Goal: Check status: Check status

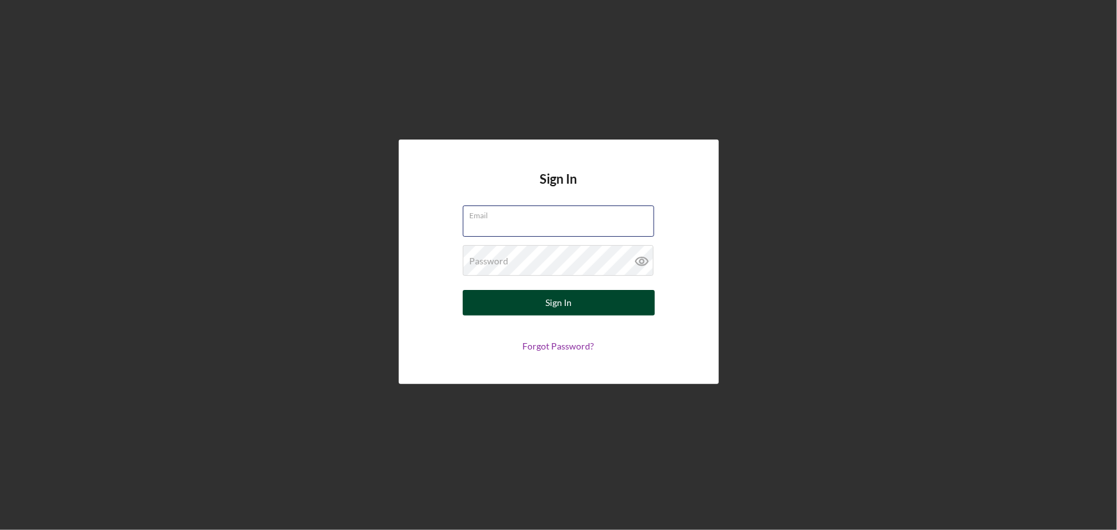
type input "[EMAIL_ADDRESS][DOMAIN_NAME]"
click at [558, 313] on div "Sign In" at bounding box center [558, 303] width 26 height 26
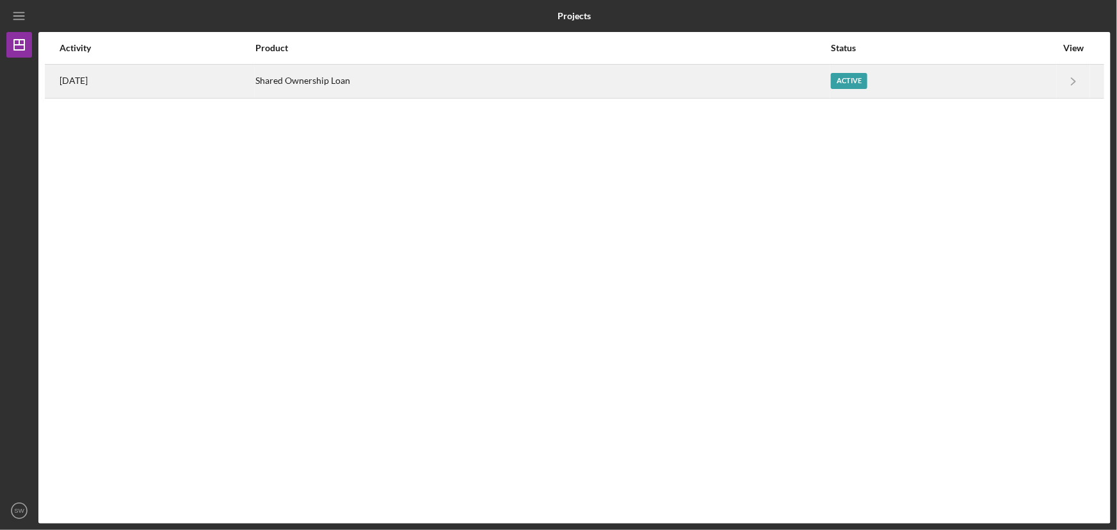
click at [375, 88] on div "Shared Ownership Loan" at bounding box center [542, 81] width 574 height 32
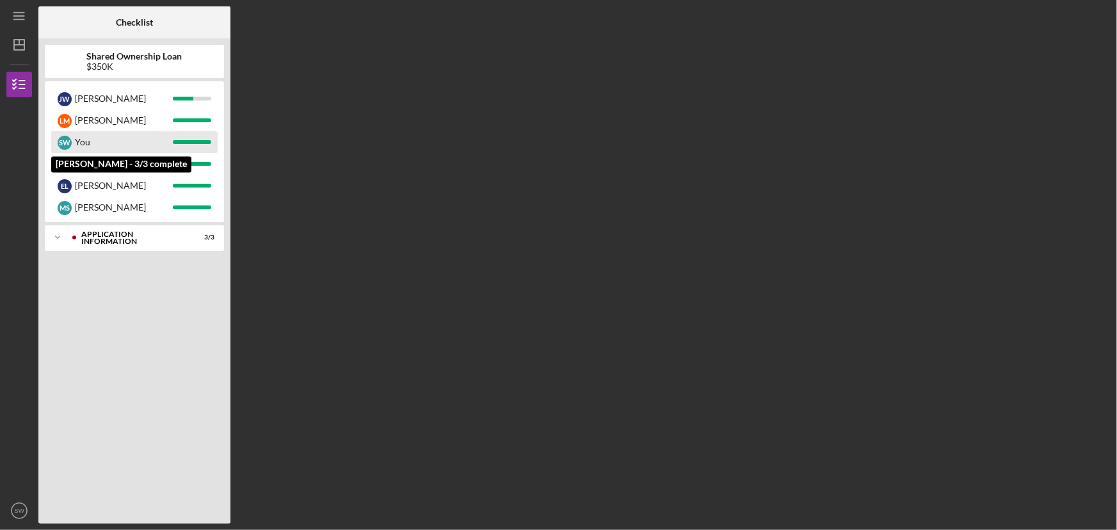
click at [117, 142] on div "You" at bounding box center [124, 142] width 98 height 22
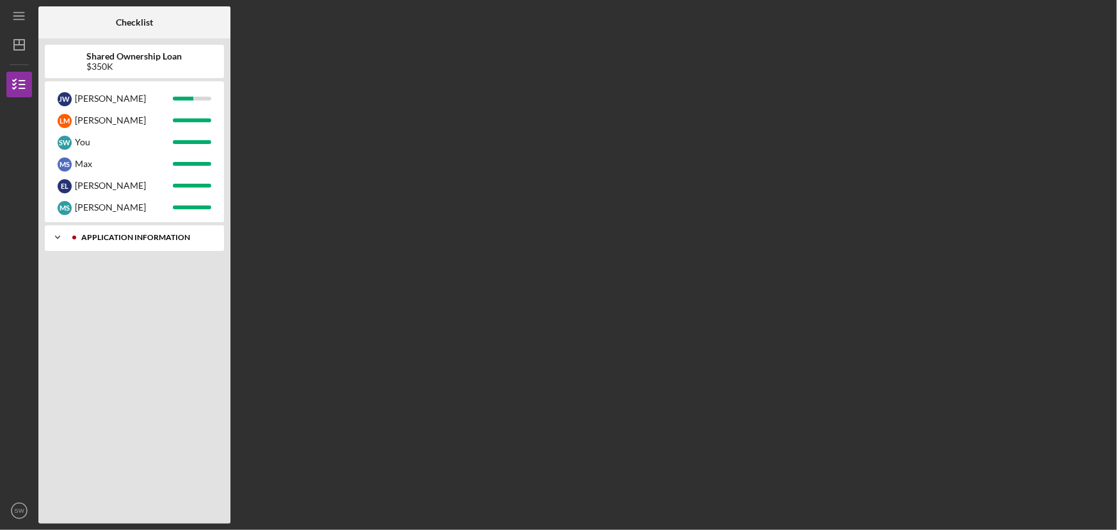
click at [68, 233] on icon "Icon/Expander" at bounding box center [58, 238] width 26 height 26
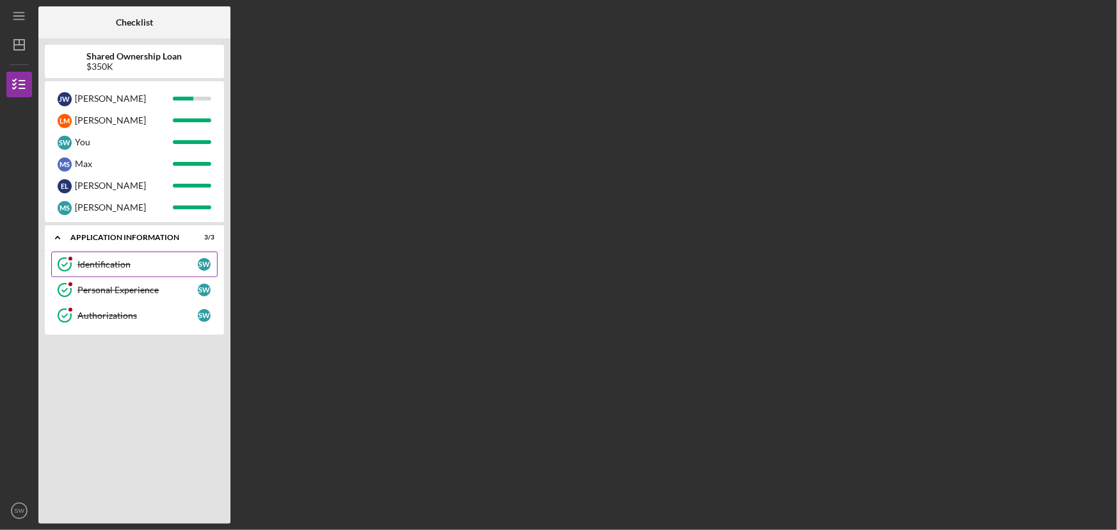
click at [99, 253] on link "Identification Identification S W" at bounding box center [134, 264] width 166 height 26
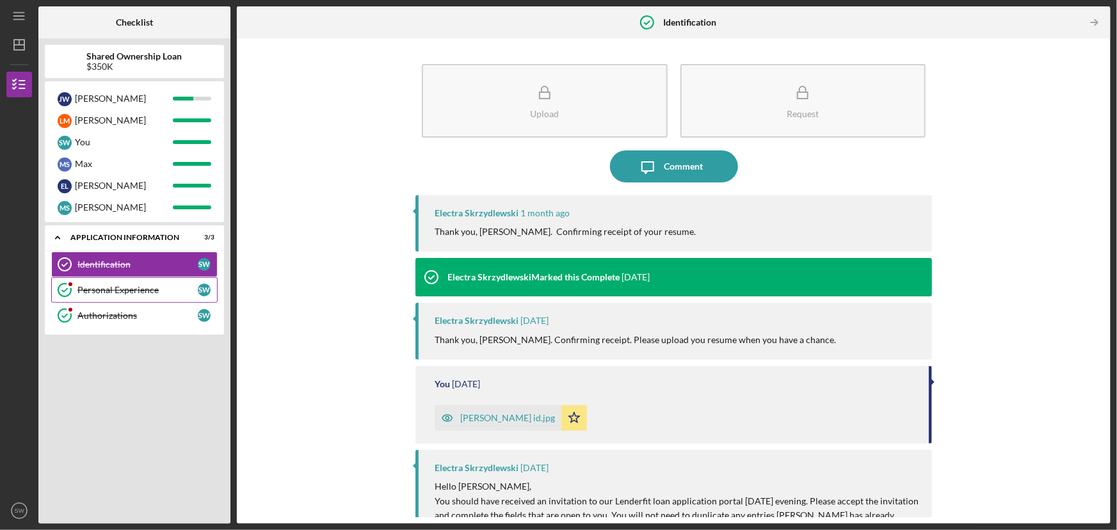
click at [99, 279] on link "Personal Experience Personal Experience S W" at bounding box center [134, 290] width 166 height 26
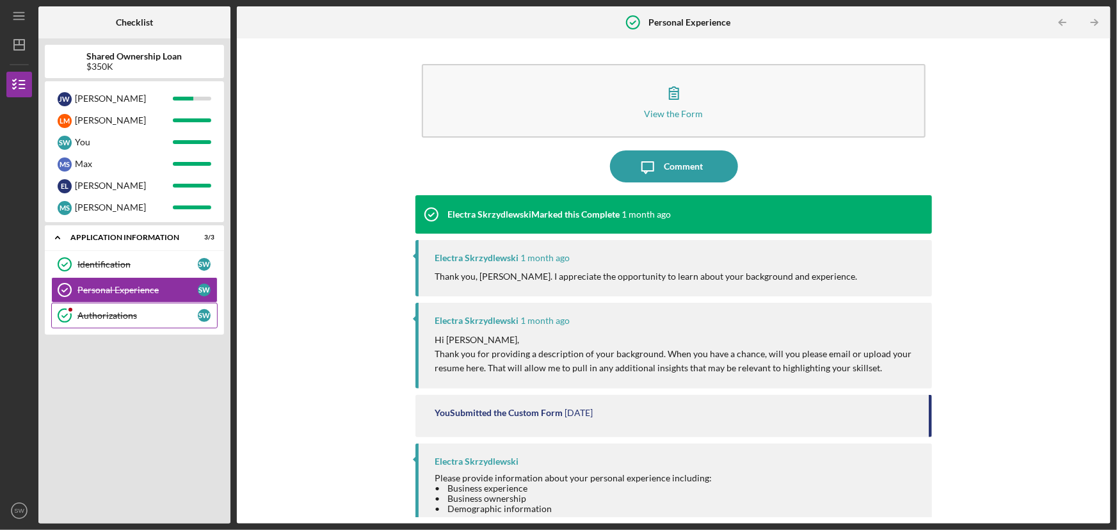
click at [105, 304] on link "Authorizations Authorizations S W" at bounding box center [134, 316] width 166 height 26
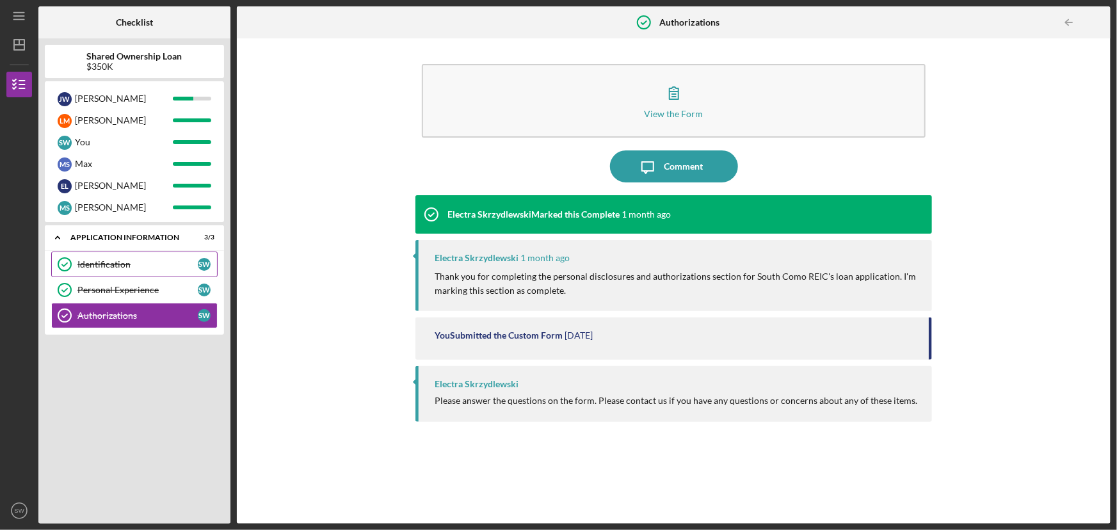
click at [124, 260] on div "Identification" at bounding box center [137, 264] width 120 height 10
